Goal: Transaction & Acquisition: Book appointment/travel/reservation

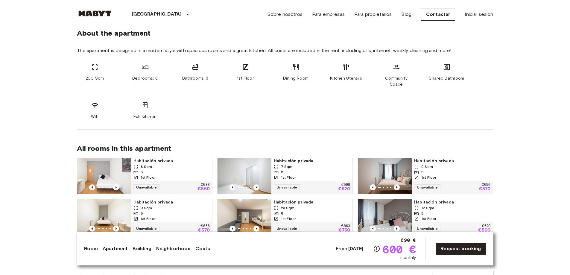
scroll to position [478, 0]
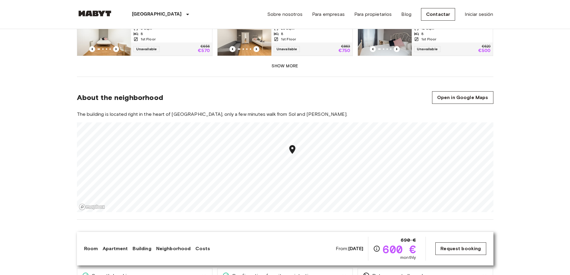
click at [476, 251] on link "Request booking" at bounding box center [460, 248] width 51 height 13
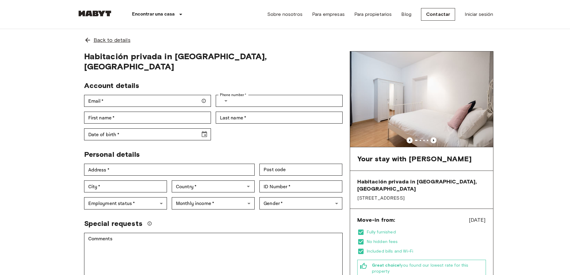
click at [105, 39] on span "Back to details" at bounding box center [112, 40] width 37 height 8
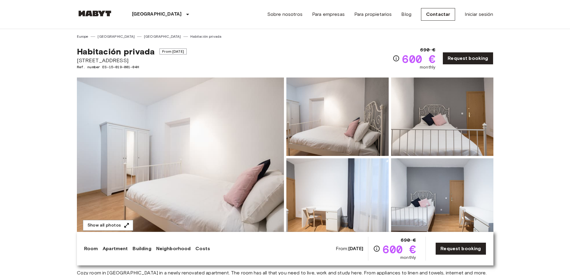
click at [196, 150] on img at bounding box center [180, 156] width 207 height 159
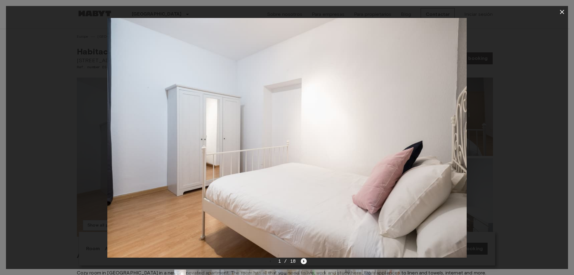
click at [304, 261] on icon "Next image" at bounding box center [304, 261] width 1 height 2
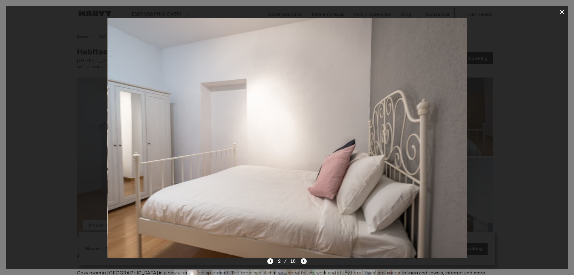
click at [304, 261] on icon "Next image" at bounding box center [304, 261] width 1 height 2
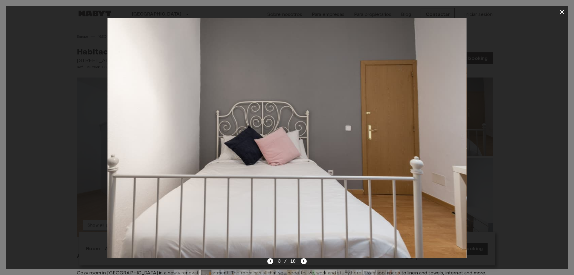
click at [267, 261] on div "3 / 18" at bounding box center [287, 271] width 562 height 29
click at [269, 261] on icon "Previous image" at bounding box center [270, 261] width 6 height 6
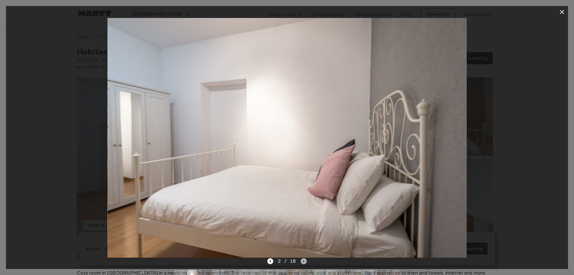
click at [302, 262] on icon "Next image" at bounding box center [304, 261] width 6 height 6
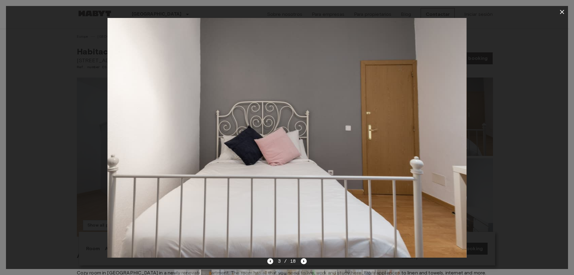
click at [270, 261] on icon "Previous image" at bounding box center [270, 261] width 6 height 6
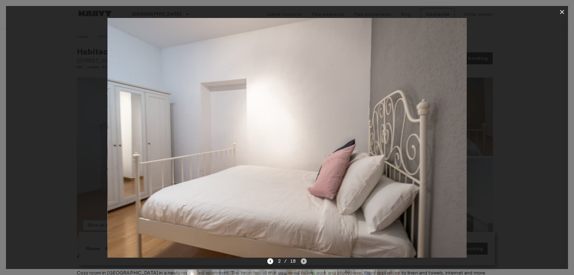
click at [303, 259] on icon "Next image" at bounding box center [304, 261] width 6 height 6
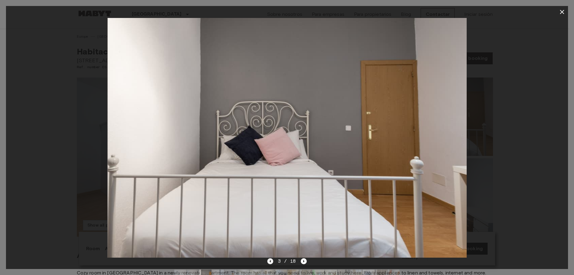
click at [270, 259] on icon "Previous image" at bounding box center [270, 261] width 6 height 6
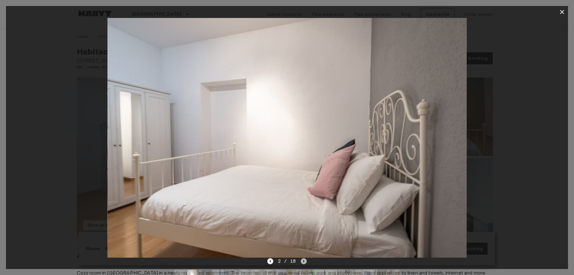
click at [302, 261] on icon "Next image" at bounding box center [304, 261] width 6 height 6
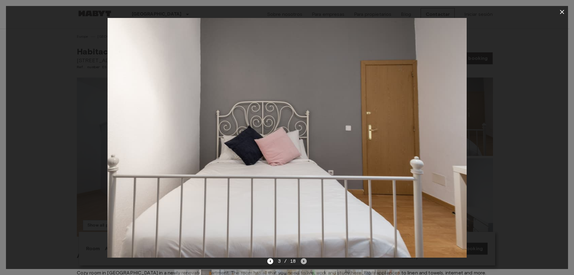
click at [302, 261] on icon "Next image" at bounding box center [304, 261] width 6 height 6
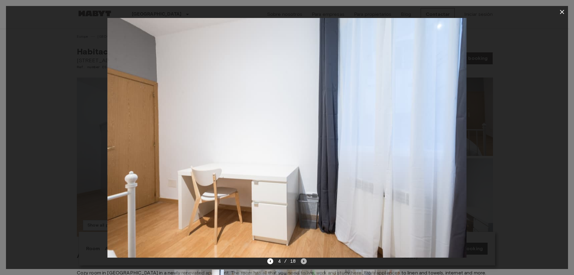
click at [302, 261] on icon "Next image" at bounding box center [304, 261] width 6 height 6
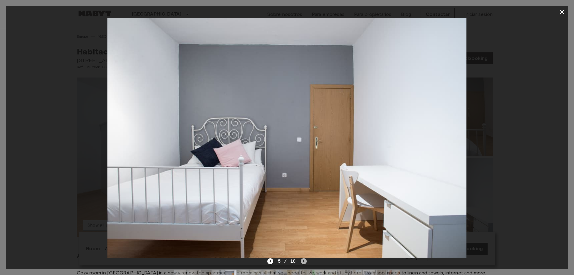
click at [302, 261] on icon "Next image" at bounding box center [304, 261] width 6 height 6
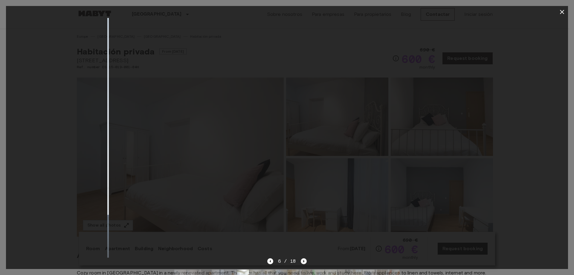
click at [302, 261] on icon "Next image" at bounding box center [304, 261] width 6 height 6
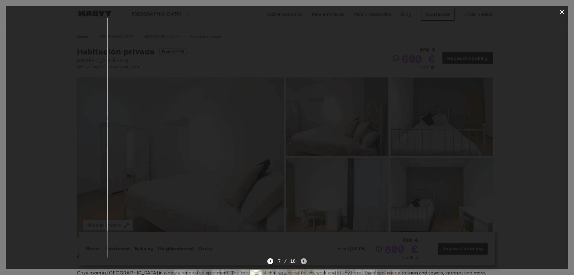
click at [302, 261] on icon "Next image" at bounding box center [304, 261] width 6 height 6
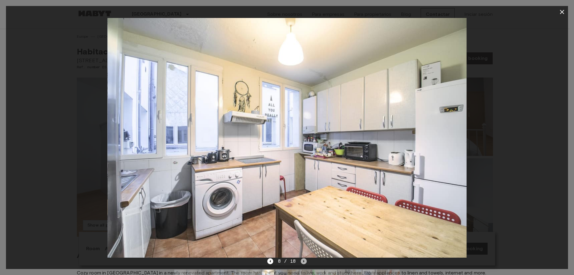
click at [302, 261] on icon "Next image" at bounding box center [304, 261] width 6 height 6
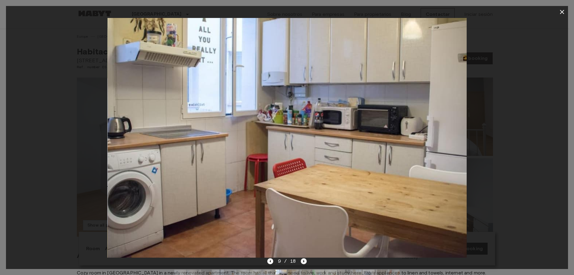
click at [302, 261] on icon "Next image" at bounding box center [304, 261] width 6 height 6
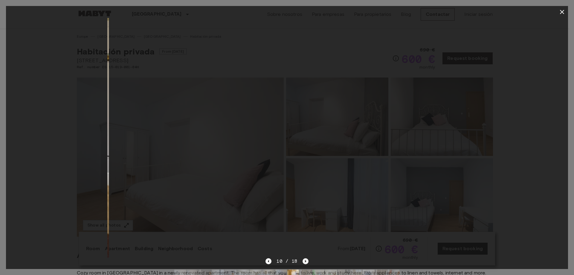
click at [303, 261] on icon "Next image" at bounding box center [306, 261] width 6 height 6
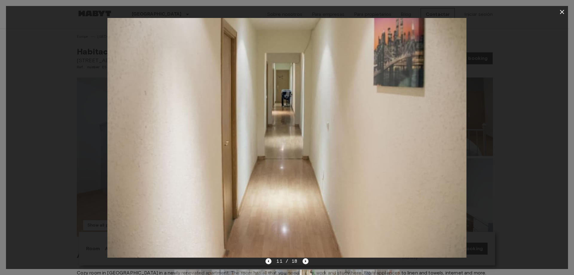
click at [303, 261] on icon "Next image" at bounding box center [306, 261] width 6 height 6
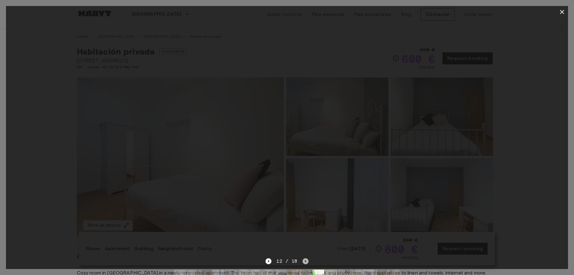
click at [303, 261] on icon "Next image" at bounding box center [306, 261] width 6 height 6
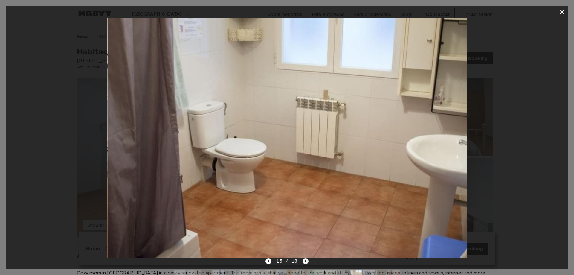
click at [303, 261] on icon "Next image" at bounding box center [306, 261] width 6 height 6
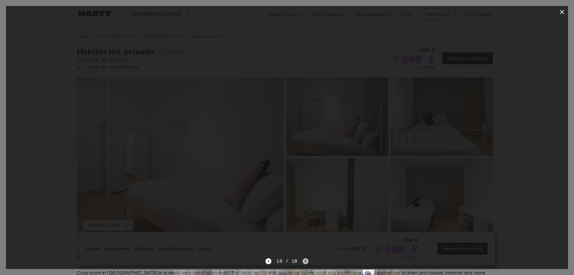
click at [303, 261] on icon "Next image" at bounding box center [306, 261] width 6 height 6
click at [302, 261] on div "18 / 18" at bounding box center [287, 260] width 43 height 7
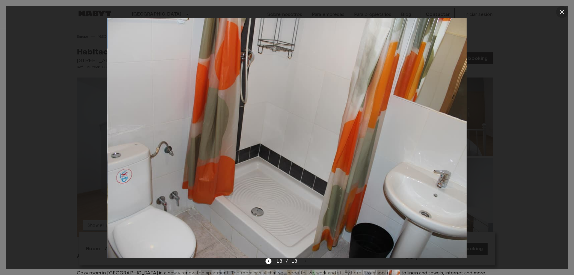
click at [565, 16] on button "button" at bounding box center [562, 12] width 12 height 12
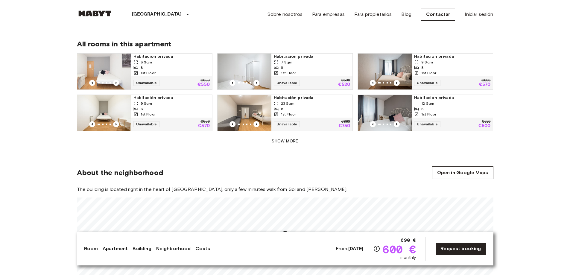
scroll to position [329, 0]
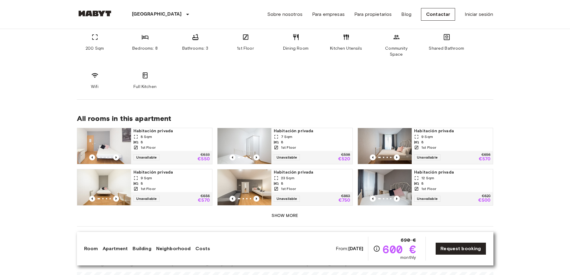
click at [99, 14] on img at bounding box center [95, 13] width 36 height 6
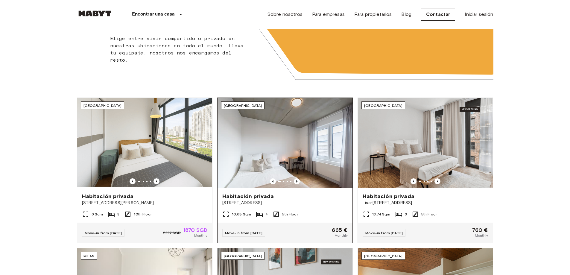
scroll to position [150, 0]
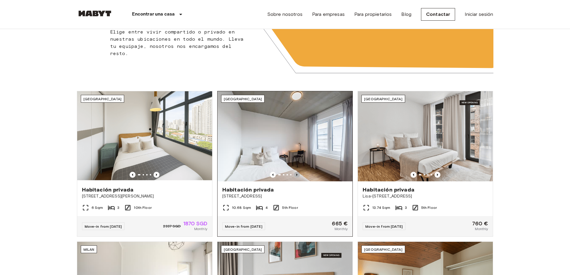
click at [296, 174] on icon "Previous image" at bounding box center [297, 175] width 6 height 6
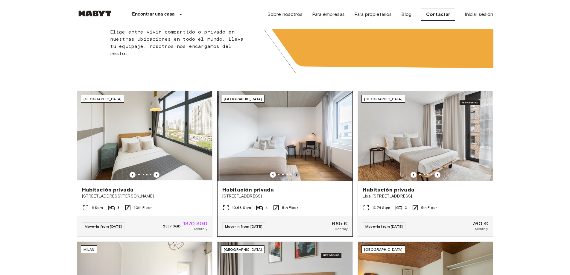
click at [296, 174] on icon "Previous image" at bounding box center [297, 175] width 6 height 6
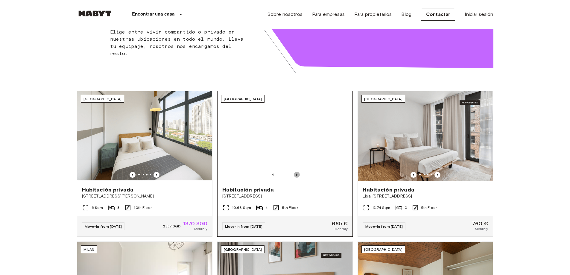
click at [296, 174] on icon "Previous image" at bounding box center [297, 175] width 6 height 6
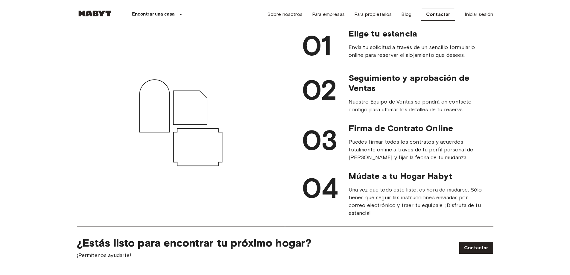
scroll to position [598, 0]
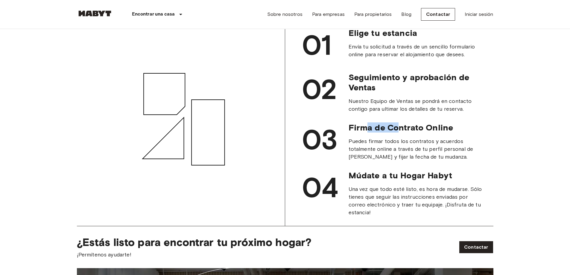
drag, startPoint x: 365, startPoint y: 135, endPoint x: 413, endPoint y: 142, distance: 48.3
click at [412, 142] on div "Firma de Contrato Online Puedes firmar todos los contratos y acuerdos totalment…" at bounding box center [415, 141] width 135 height 38
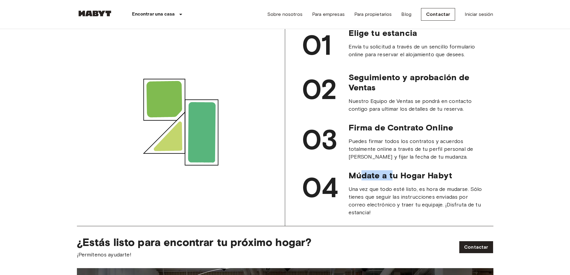
drag, startPoint x: 359, startPoint y: 185, endPoint x: 404, endPoint y: 186, distance: 45.5
click at [404, 180] on span "Múdate a tu Hogar Habyt" at bounding box center [415, 175] width 135 height 10
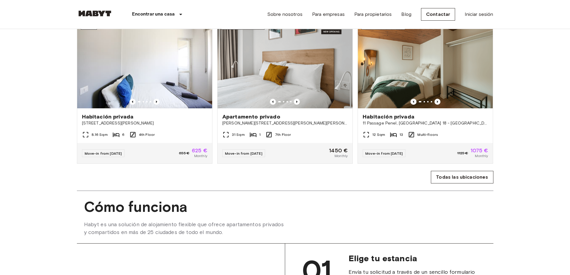
scroll to position [0, 0]
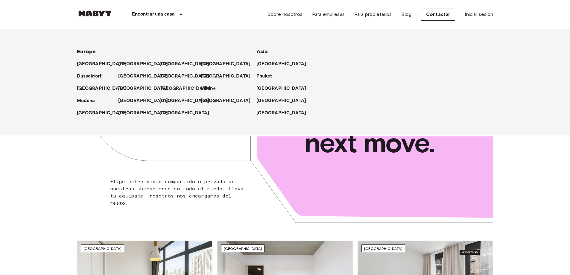
click at [164, 86] on p "[GEOGRAPHIC_DATA]" at bounding box center [186, 88] width 50 height 7
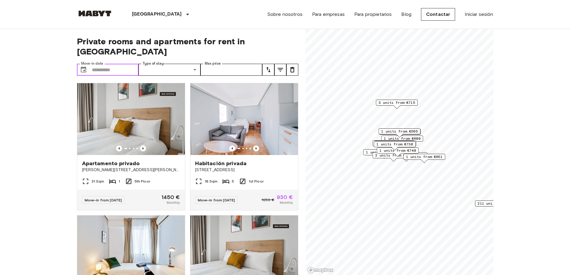
click at [114, 64] on input "Move-in date" at bounding box center [115, 70] width 47 height 12
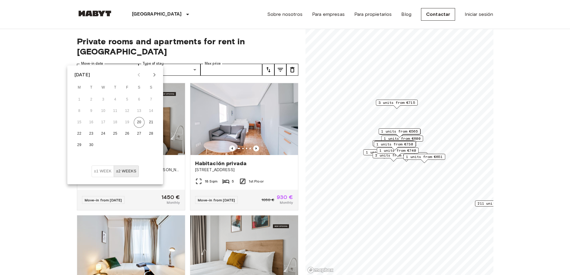
click at [155, 76] on icon "Next month" at bounding box center [154, 75] width 2 height 4
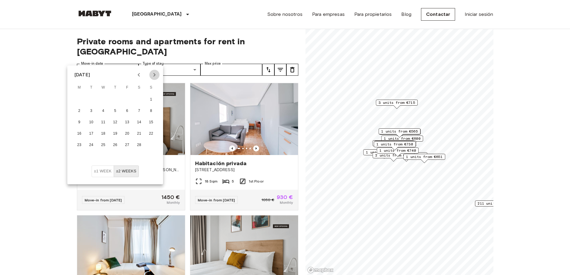
click at [155, 76] on icon "Next month" at bounding box center [154, 75] width 2 height 4
click at [105, 99] on button "1" at bounding box center [103, 99] width 11 height 11
type input "**********"
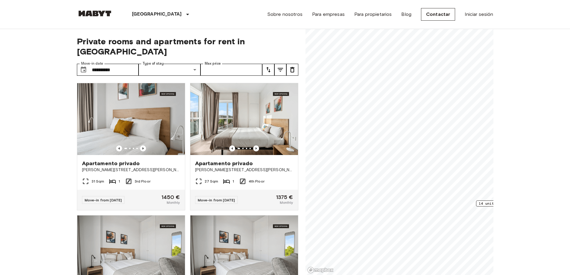
click at [271, 66] on icon "tune" at bounding box center [268, 69] width 7 height 7
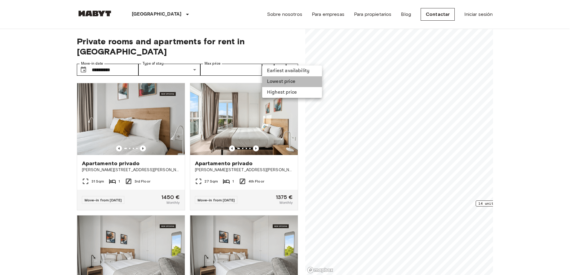
click at [283, 82] on li "Lowest price" at bounding box center [292, 81] width 60 height 11
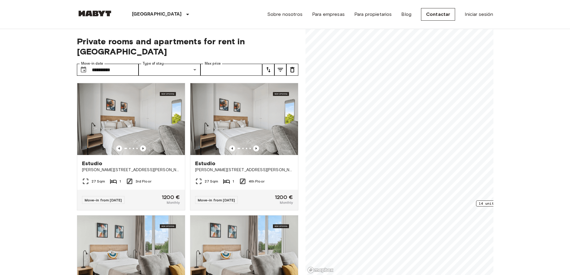
click at [267, 67] on icon "tune" at bounding box center [268, 69] width 4 height 5
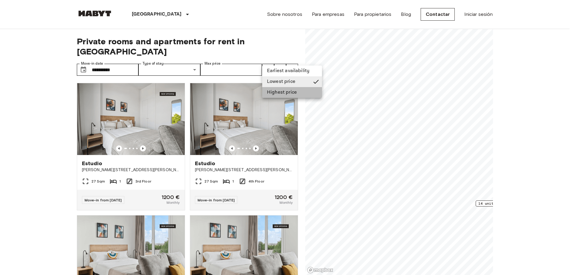
click at [276, 89] on li "Highest price" at bounding box center [292, 92] width 60 height 11
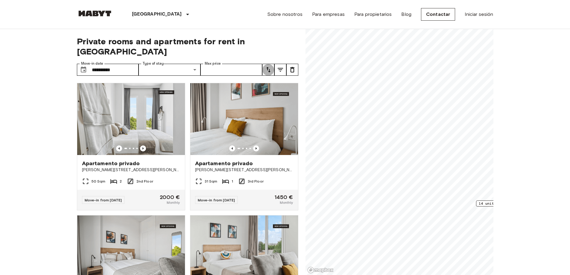
click at [265, 66] on icon "tune" at bounding box center [268, 69] width 7 height 7
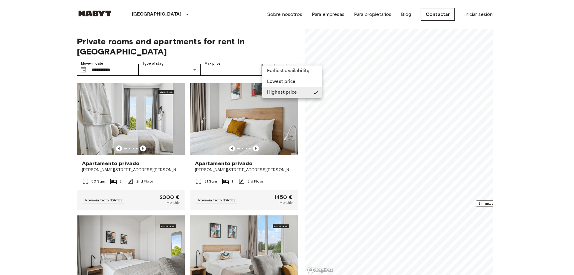
click at [278, 85] on li "Lowest price" at bounding box center [292, 81] width 60 height 11
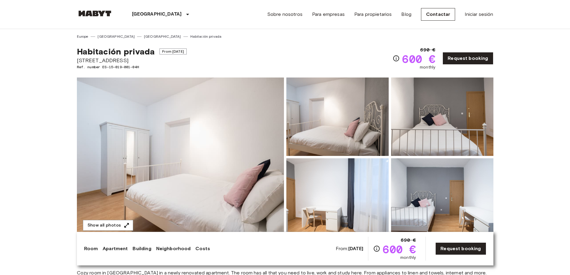
scroll to position [329, 0]
